Goal: Task Accomplishment & Management: Manage account settings

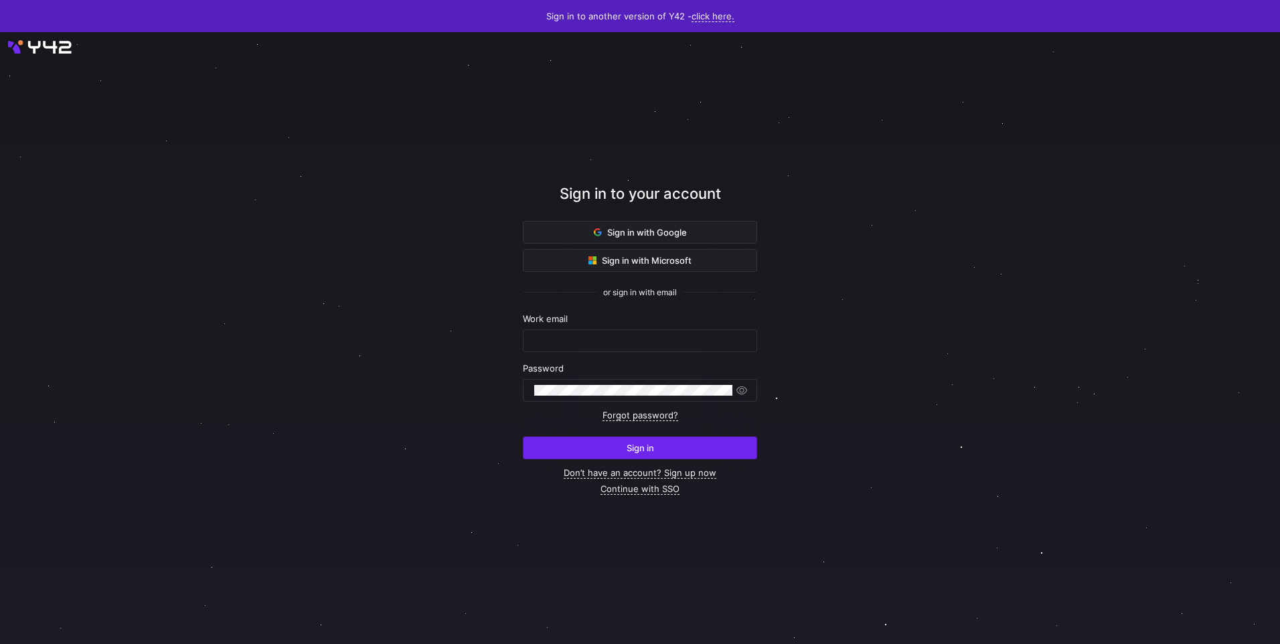
type input "[EMAIL_ADDRESS][DOMAIN_NAME]"
click at [623, 440] on span "submit" at bounding box center [639, 447] width 233 height 21
